Goal: Information Seeking & Learning: Learn about a topic

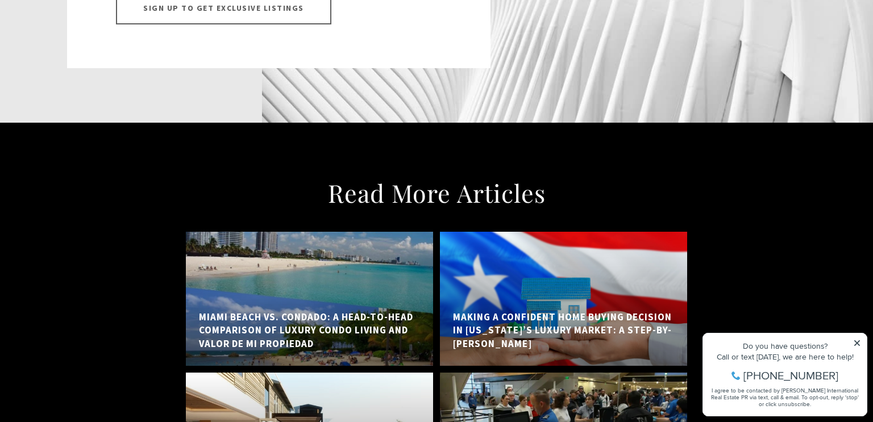
scroll to position [8896, 0]
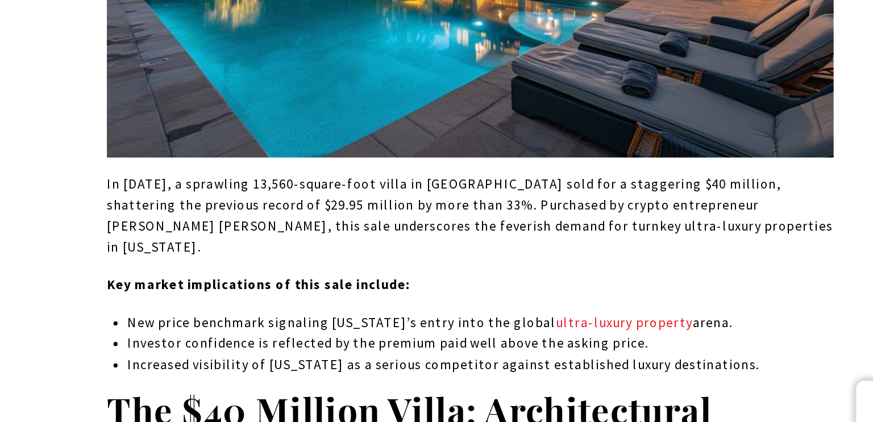
scroll to position [919, 0]
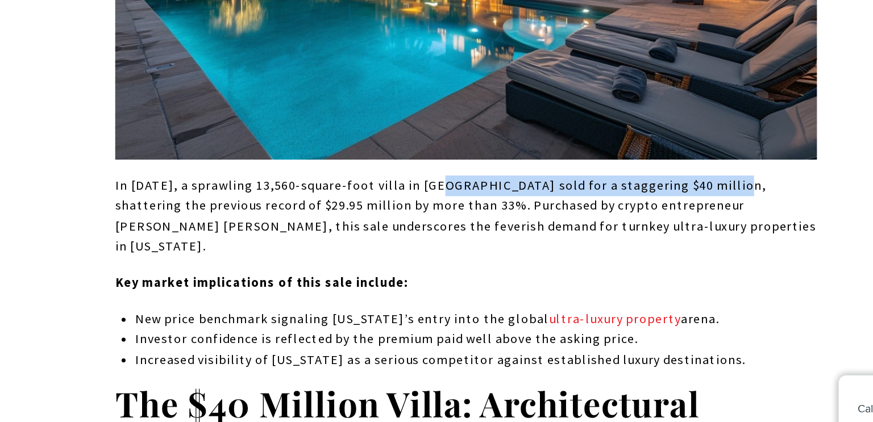
drag, startPoint x: 417, startPoint y: 180, endPoint x: 621, endPoint y: 181, distance: 204.1
click at [621, 190] on p "In [DATE], a sprawling 13,560-square-foot villa in [GEOGRAPHIC_DATA] sold for a…" at bounding box center [436, 219] width 501 height 58
copy p "Dorado Beach sold for a staggering $40 million"
